Goal: Contribute content

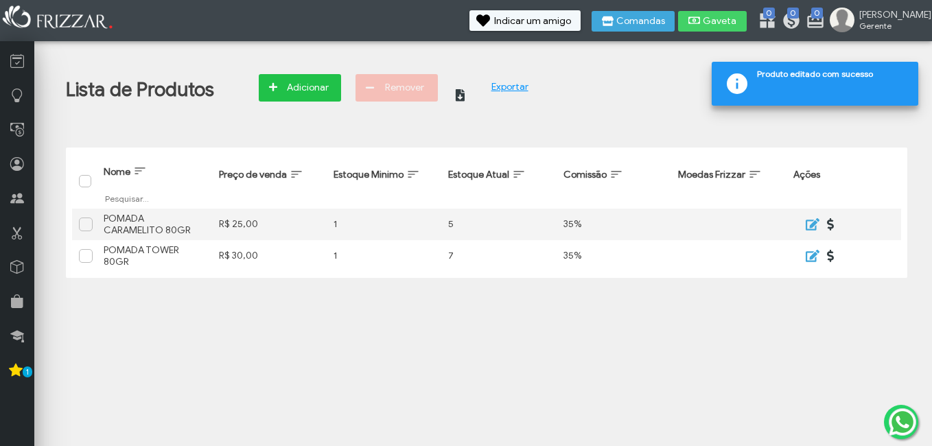
click at [335, 96] on button "Adicionar" at bounding box center [300, 87] width 82 height 27
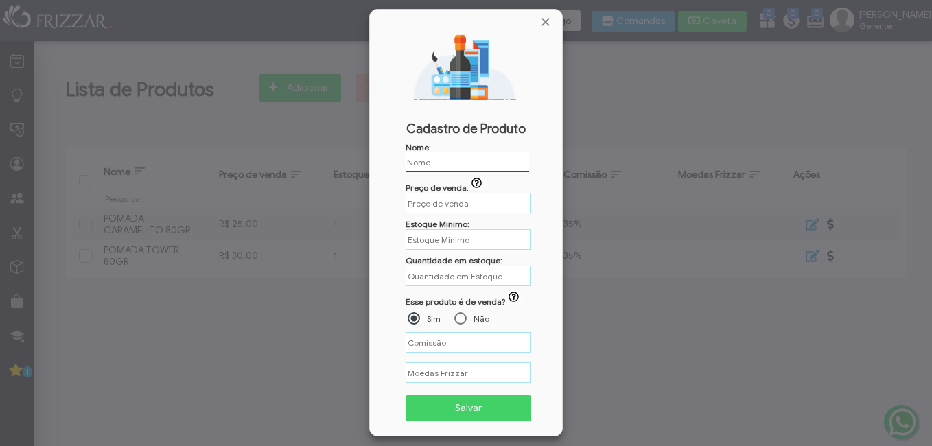
click at [442, 161] on input "text" at bounding box center [468, 162] width 124 height 20
type input "BALM BARBA E BIGODE"
type input "R$"
type input "BALM BARBA E BIGODE"
click at [437, 195] on input "R$" at bounding box center [468, 203] width 125 height 21
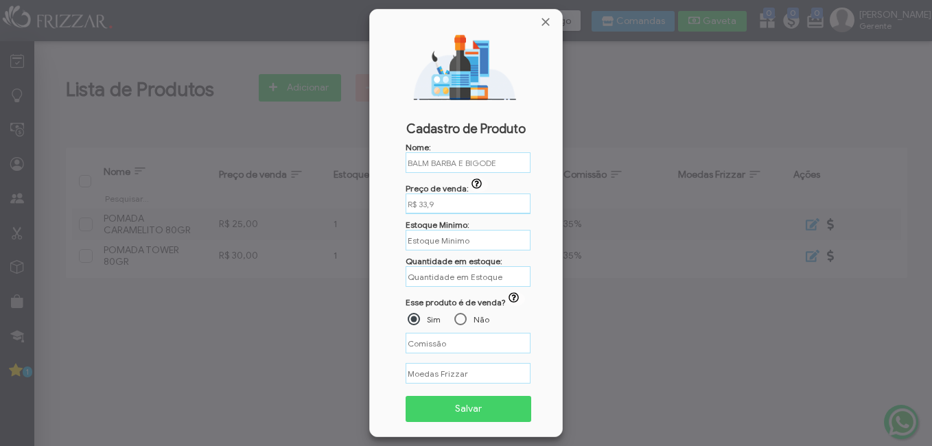
type input "R$ 33,90"
click at [442, 232] on input "text" at bounding box center [468, 239] width 125 height 21
type input "1"
click at [451, 271] on input "text" at bounding box center [468, 276] width 125 height 21
type input "5"
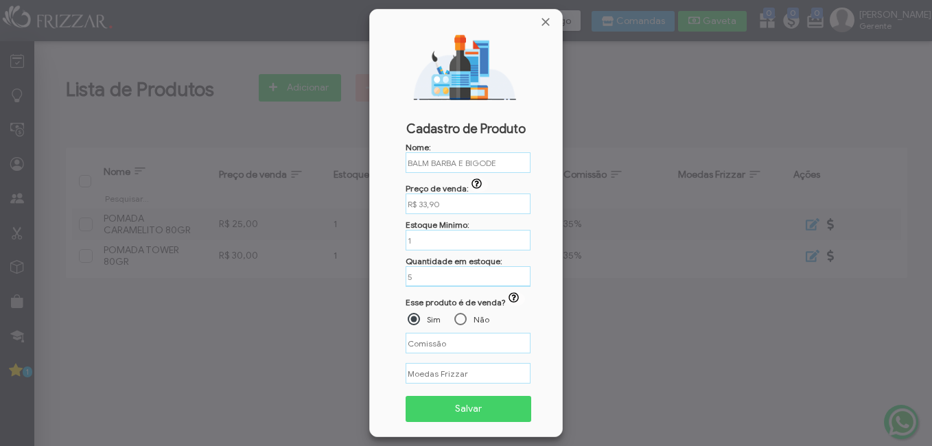
type input "%"
click at [446, 346] on input "%" at bounding box center [468, 342] width 125 height 21
type input "35,00%"
click at [459, 402] on span "Salvar" at bounding box center [468, 409] width 106 height 21
